Goal: Check status: Check status

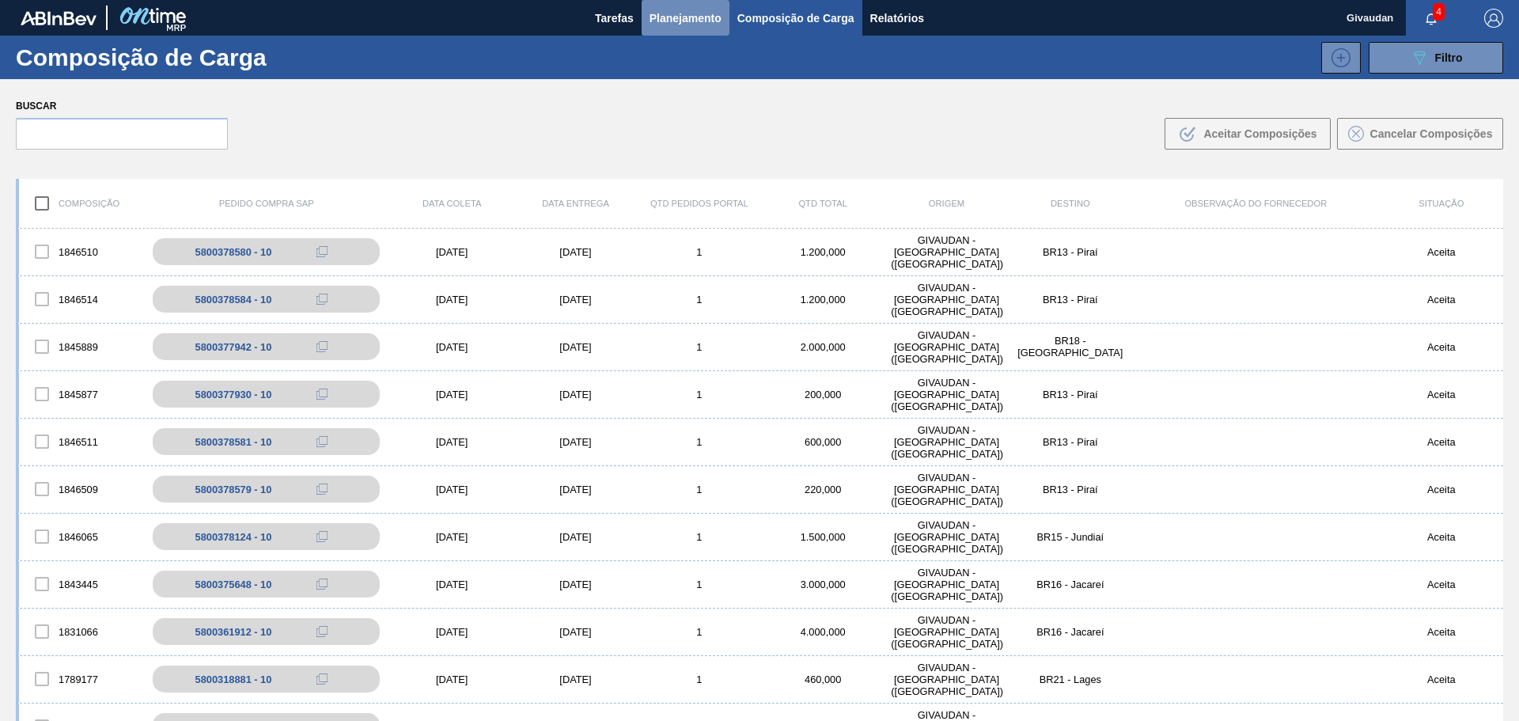
click at [658, 18] on span "Planejamento" at bounding box center [685, 18] width 72 height 19
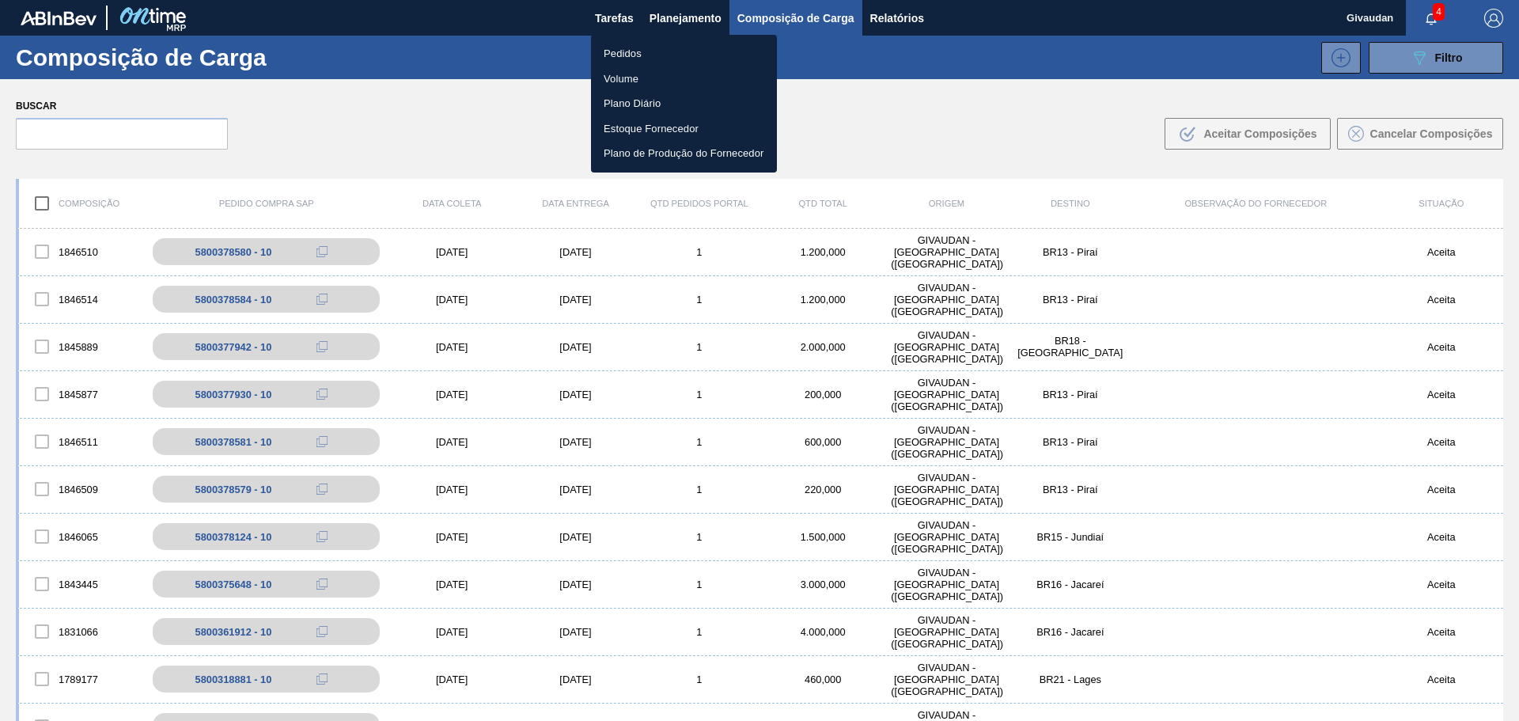
click at [624, 57] on li "Pedidos" at bounding box center [684, 53] width 186 height 25
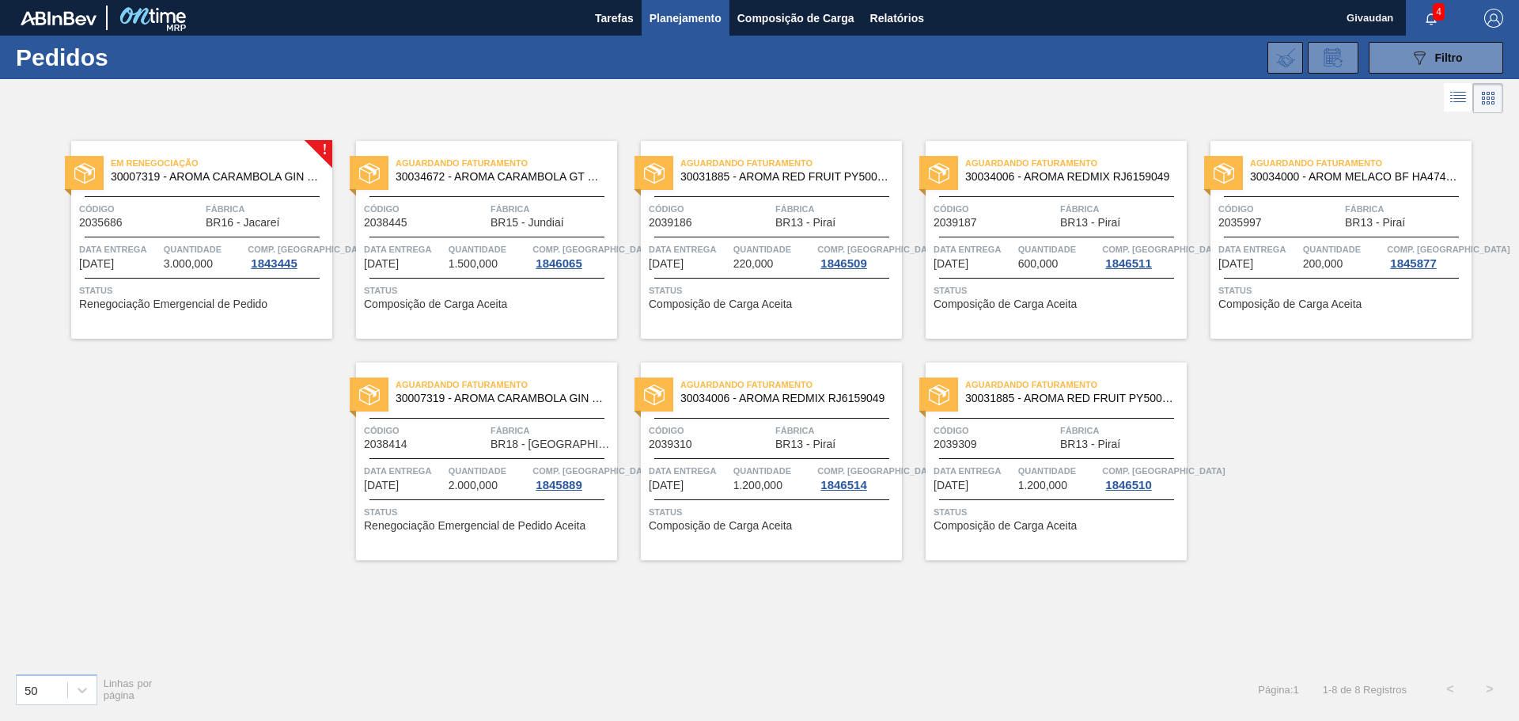
click at [547, 525] on span "Renegociação Emergencial de Pedido Aceita" at bounding box center [475, 526] width 222 height 12
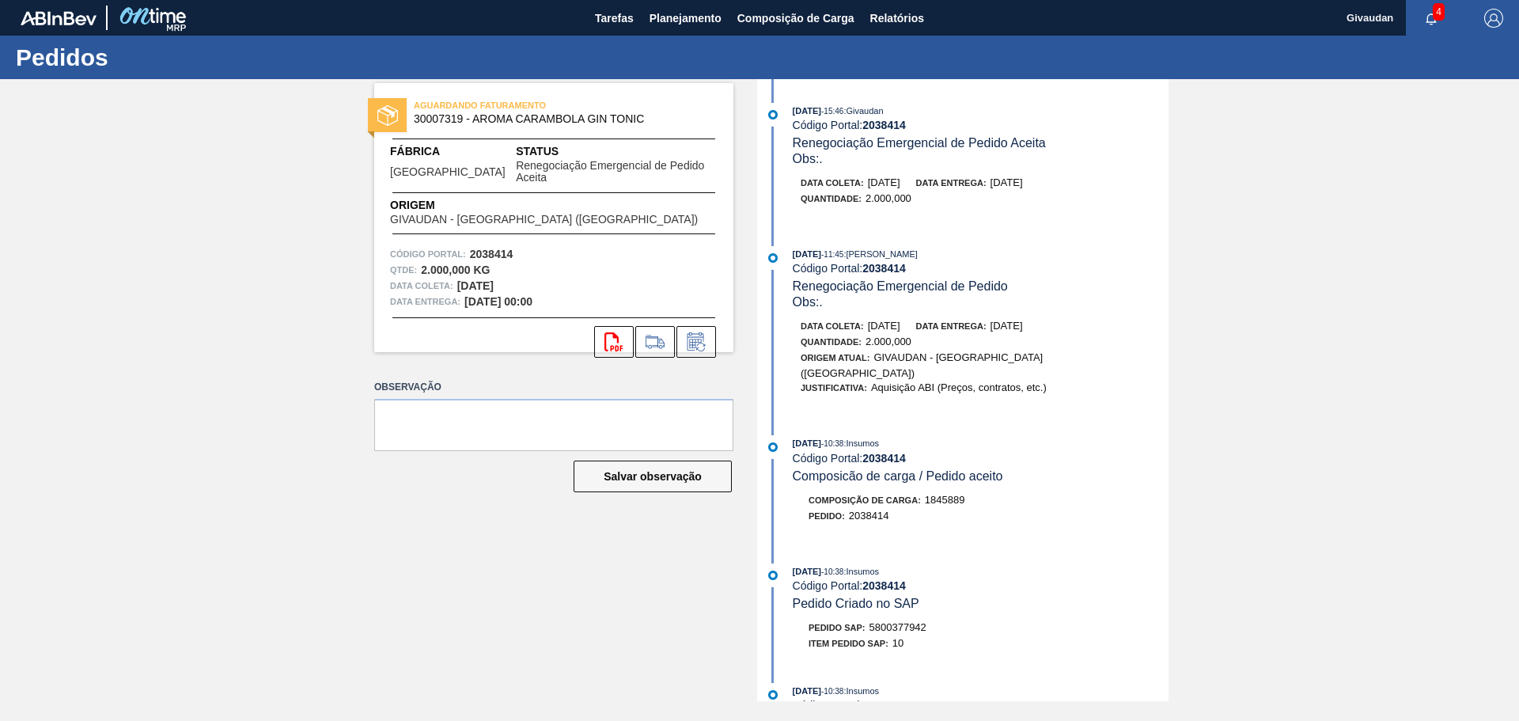
click at [440, 118] on span "30007319 - AROMA CARAMBOLA GIN TONIC" at bounding box center [557, 119] width 287 height 12
click at [440, 120] on span "30007319 - AROMA CARAMBOLA GIN TONIC" at bounding box center [557, 119] width 287 height 12
drag, startPoint x: 850, startPoint y: 502, endPoint x: 902, endPoint y: 506, distance: 52.4
click at [902, 508] on div "Pedido : 2038414" at bounding box center [981, 516] width 376 height 16
